Goal: Find specific page/section: Find specific page/section

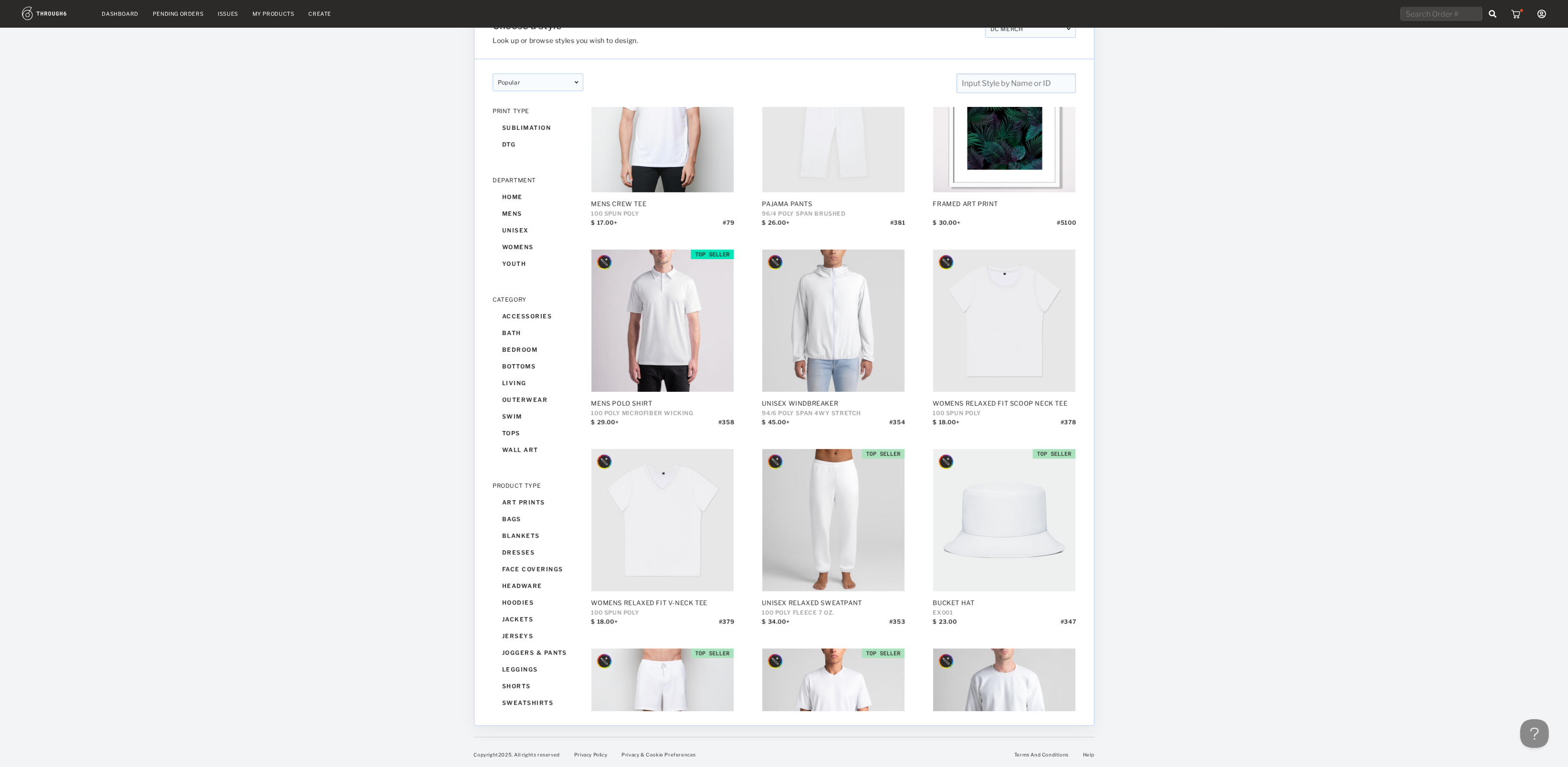
scroll to position [1201, 0]
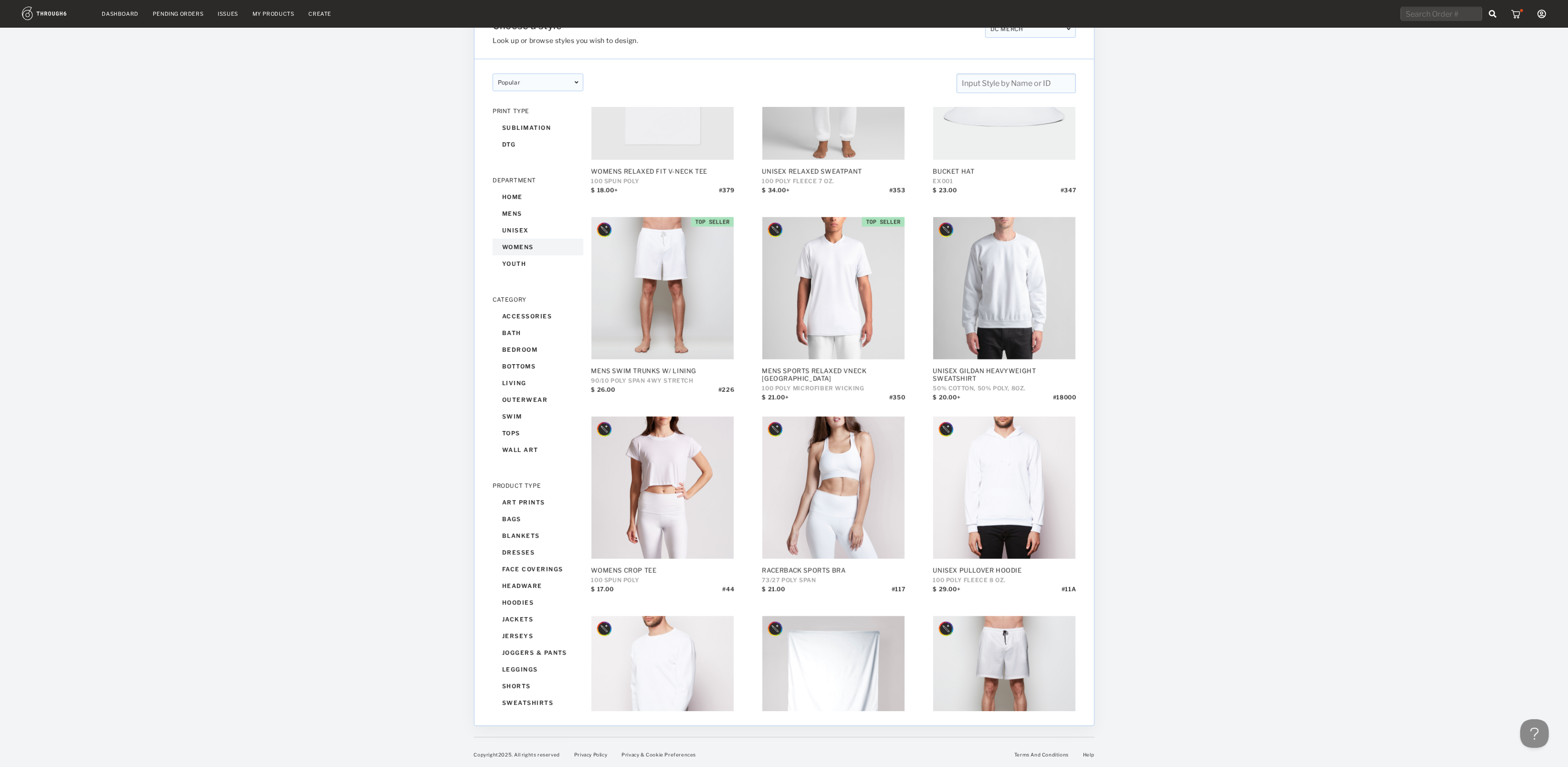
click at [523, 243] on div "womens" at bounding box center [538, 247] width 91 height 17
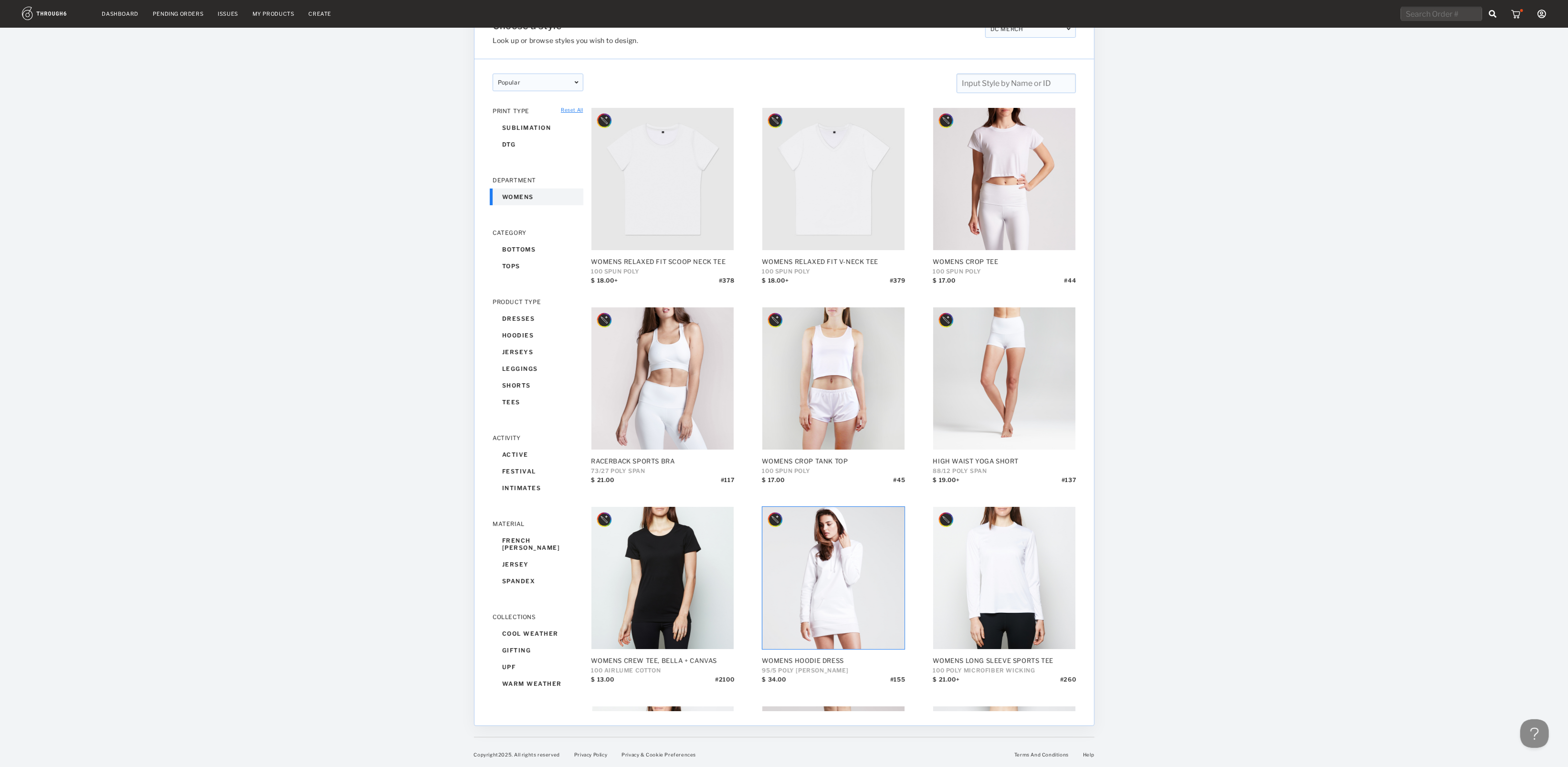
click at [577, 107] on link "Reset All" at bounding box center [571, 110] width 22 height 6
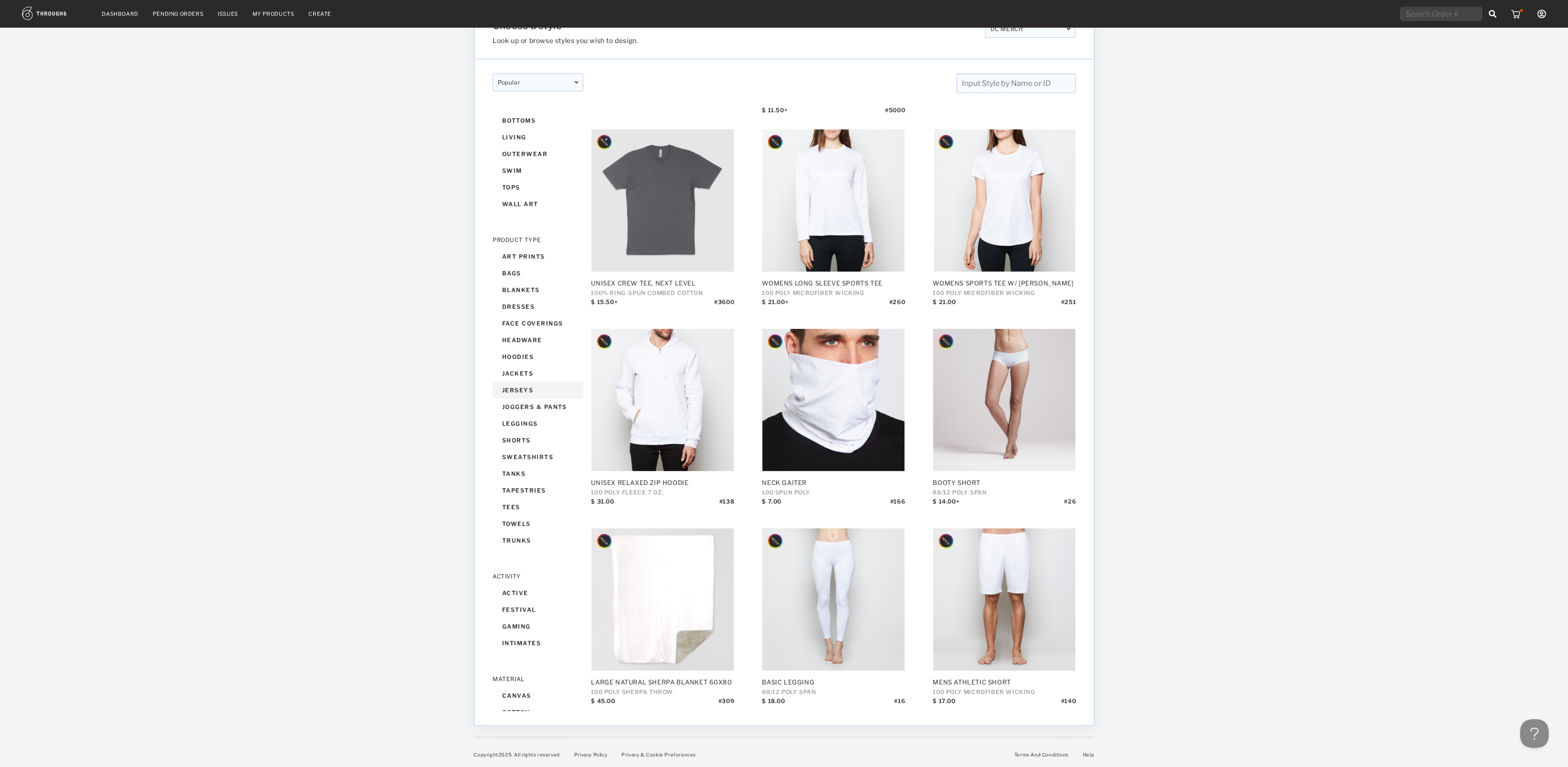
scroll to position [237, 0]
click at [528, 307] on div "dresses" at bounding box center [538, 315] width 91 height 17
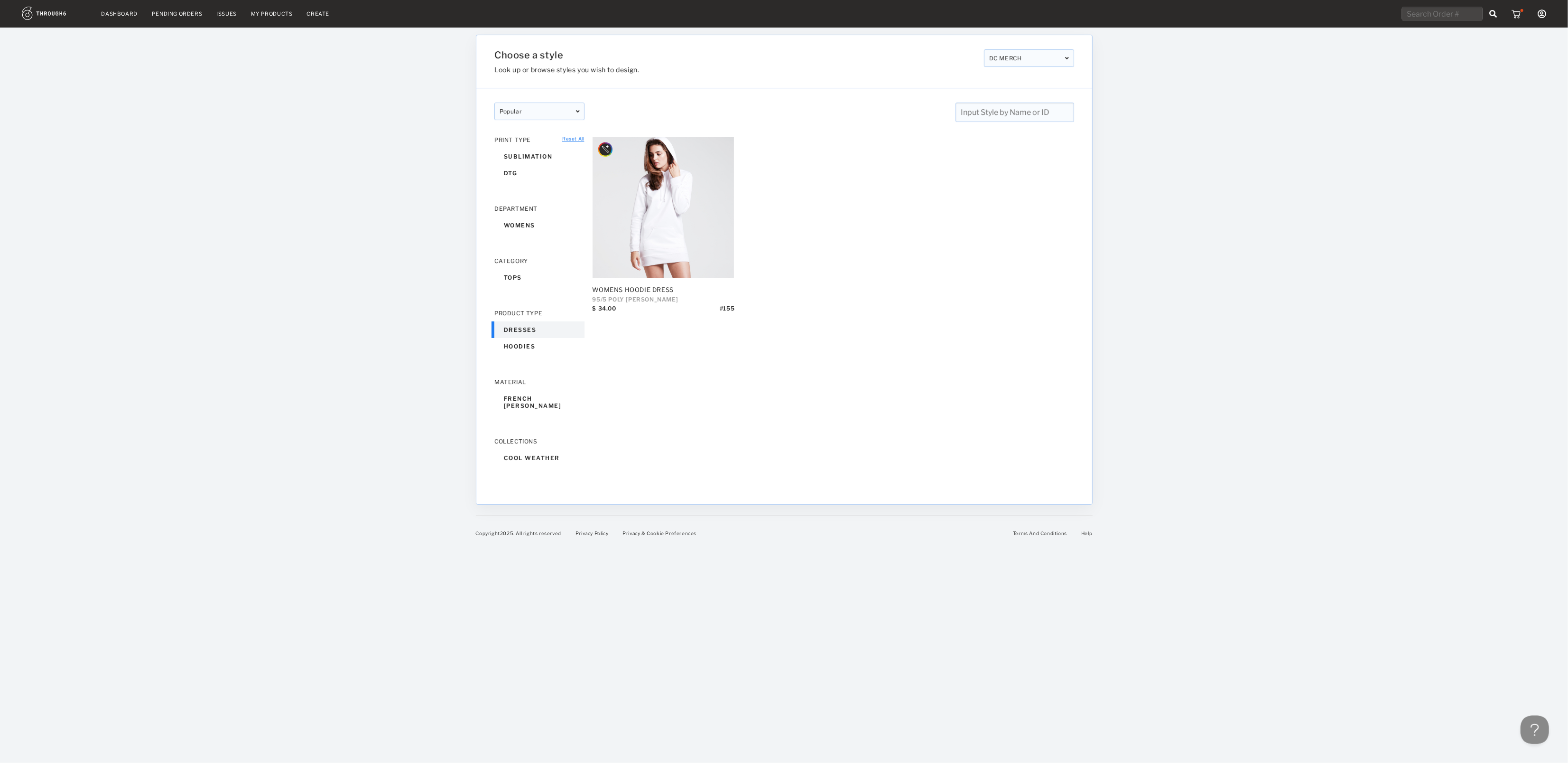
click at [528, 326] on div "dresses" at bounding box center [539, 330] width 90 height 16
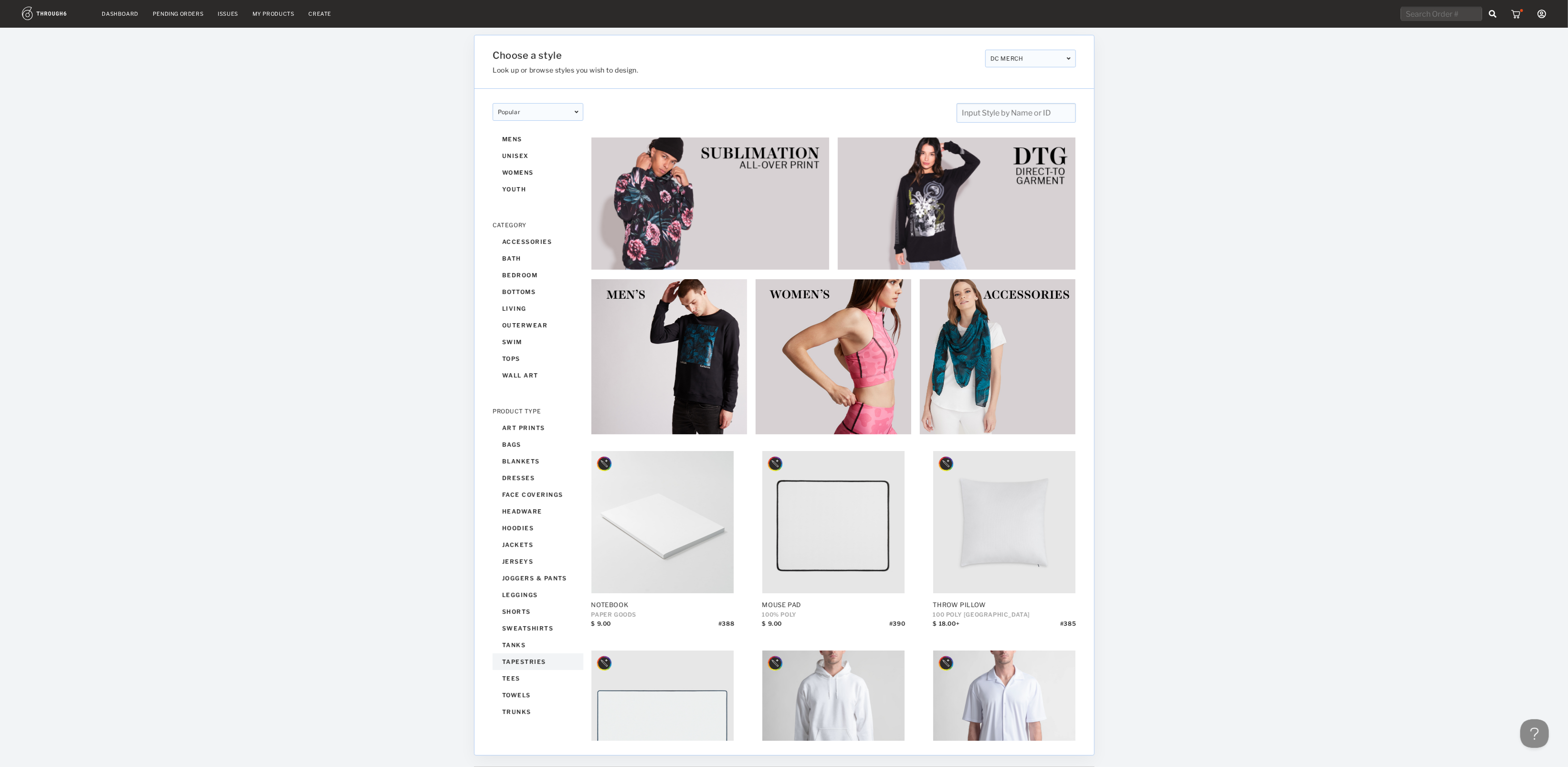
scroll to position [103, 0]
click at [819, 411] on img at bounding box center [833, 357] width 157 height 157
